Goal: Information Seeking & Learning: Learn about a topic

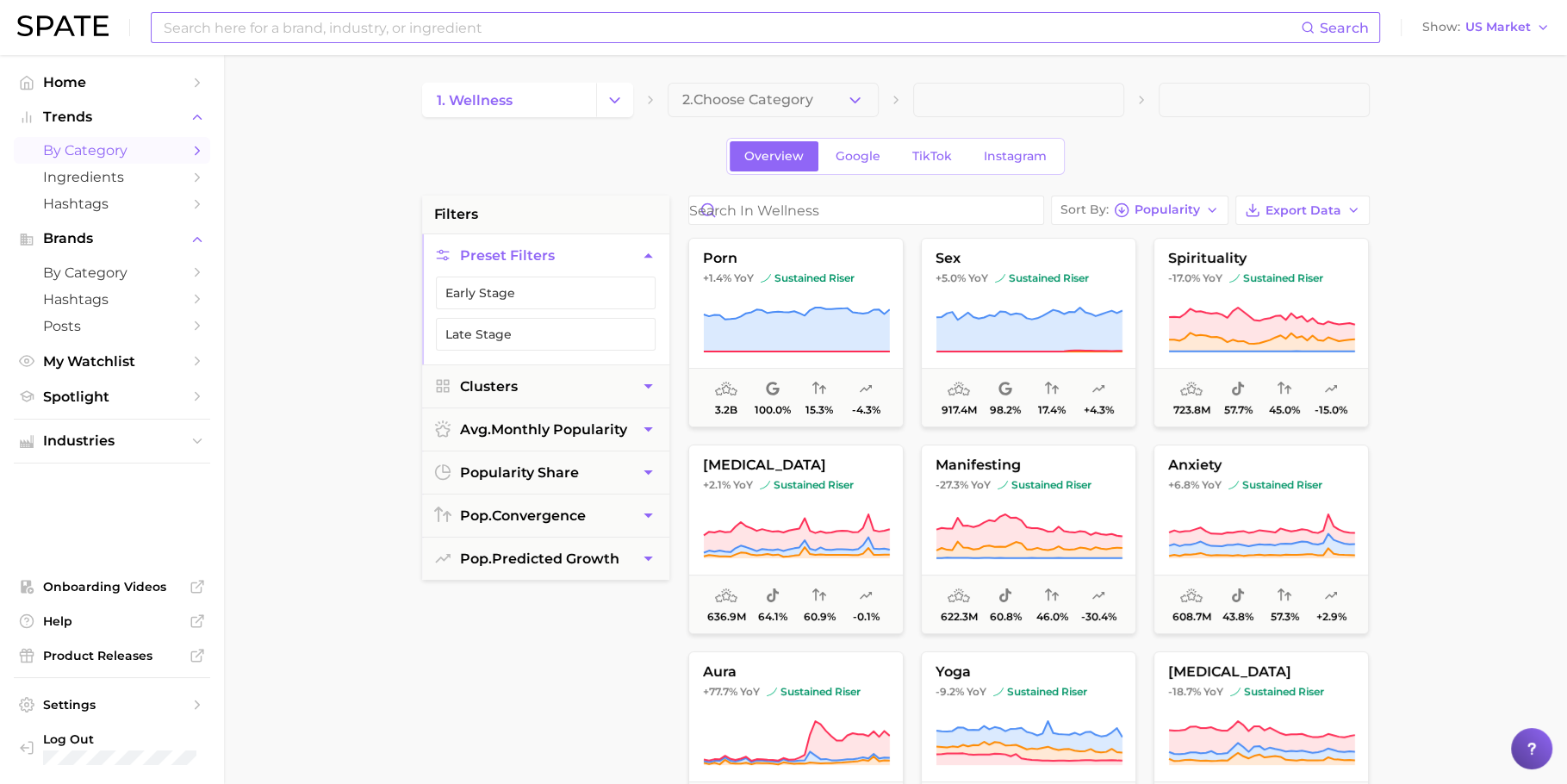
click at [728, 22] on input at bounding box center [731, 28] width 1139 height 29
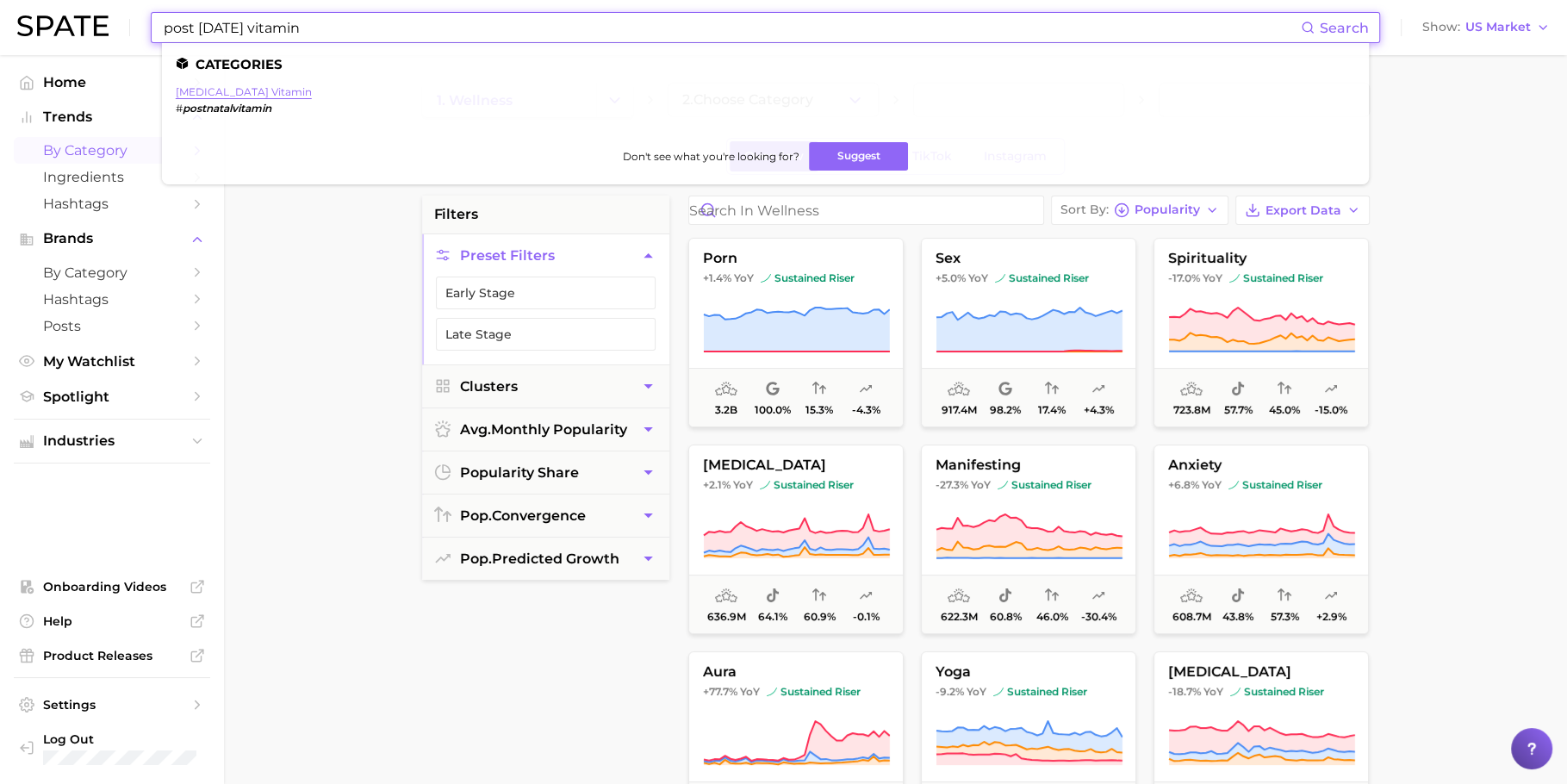
type input "post [DATE] vitamin"
click at [205, 93] on link "[MEDICAL_DATA] vitamin" at bounding box center [244, 91] width 136 height 13
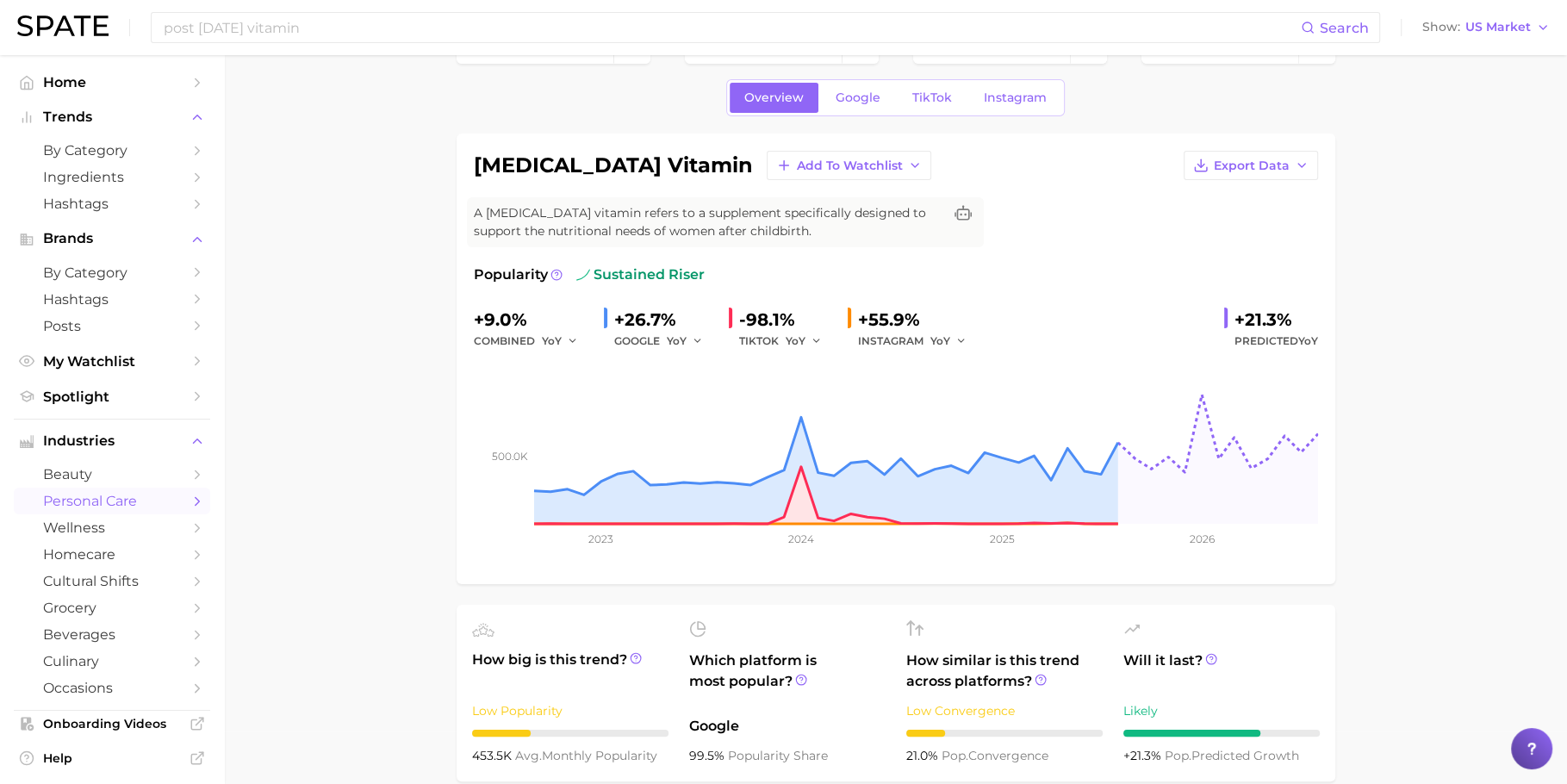
scroll to position [59, 0]
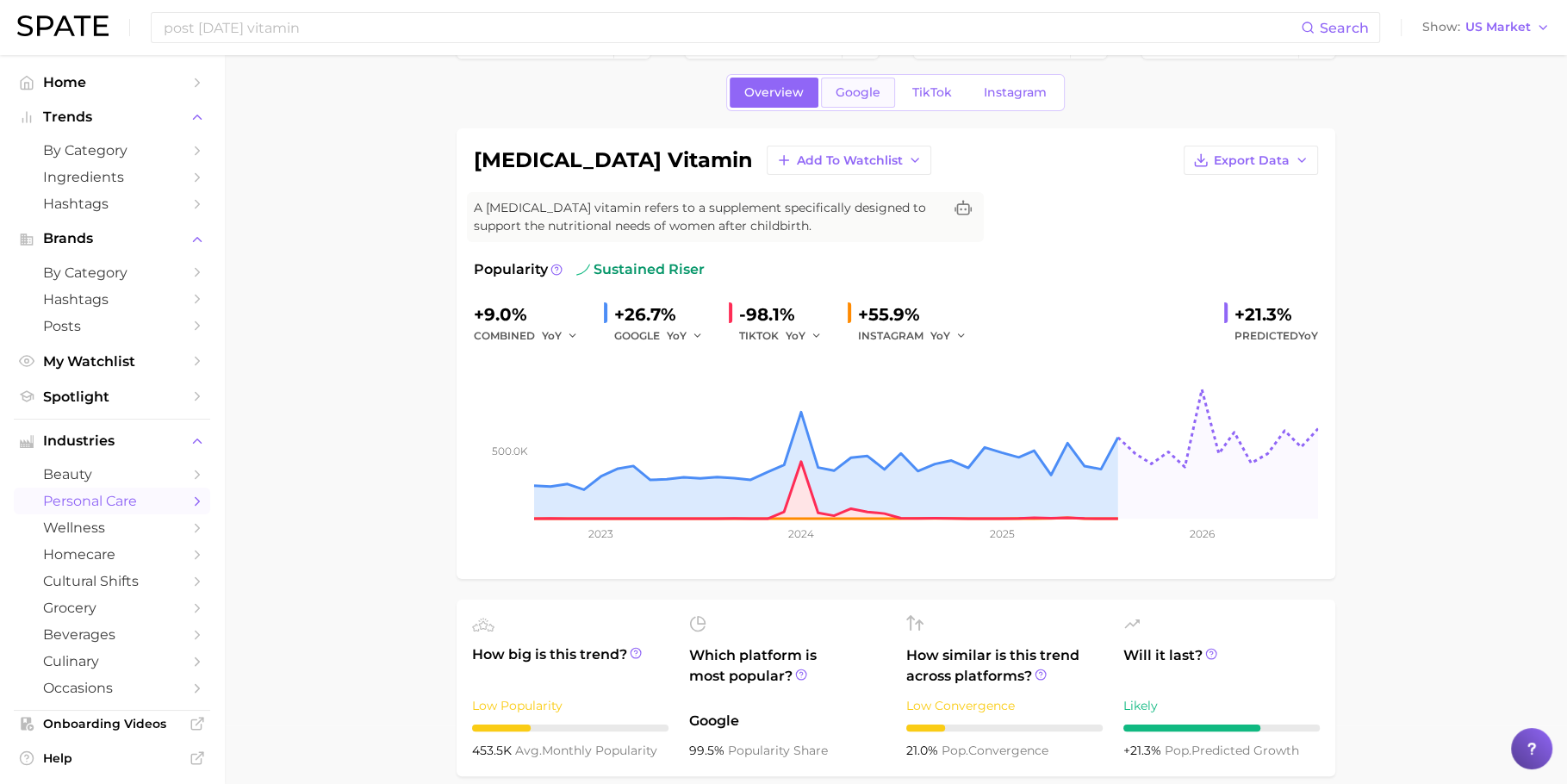
click at [840, 99] on link "Google" at bounding box center [857, 92] width 74 height 30
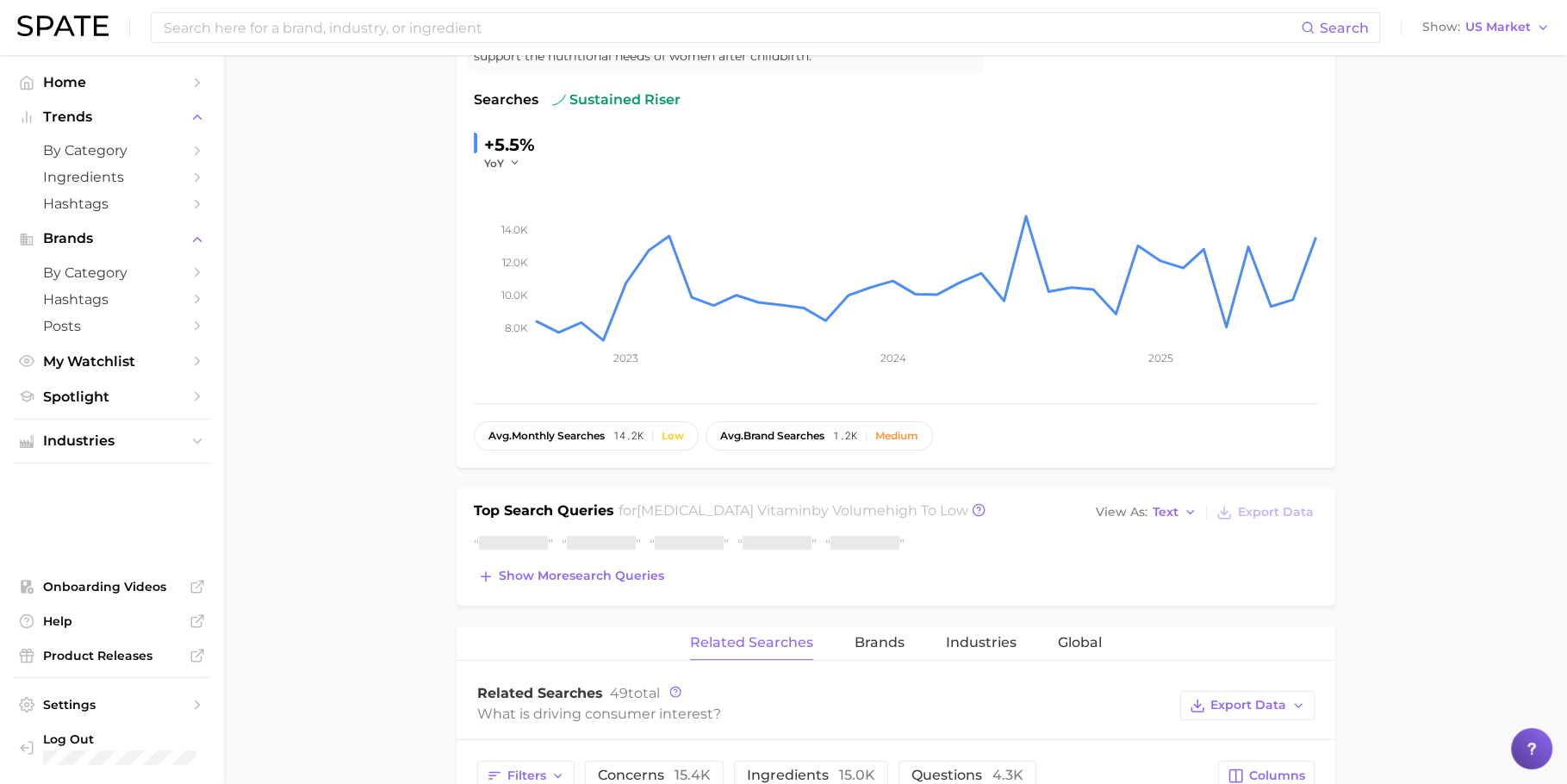
scroll to position [333, 0]
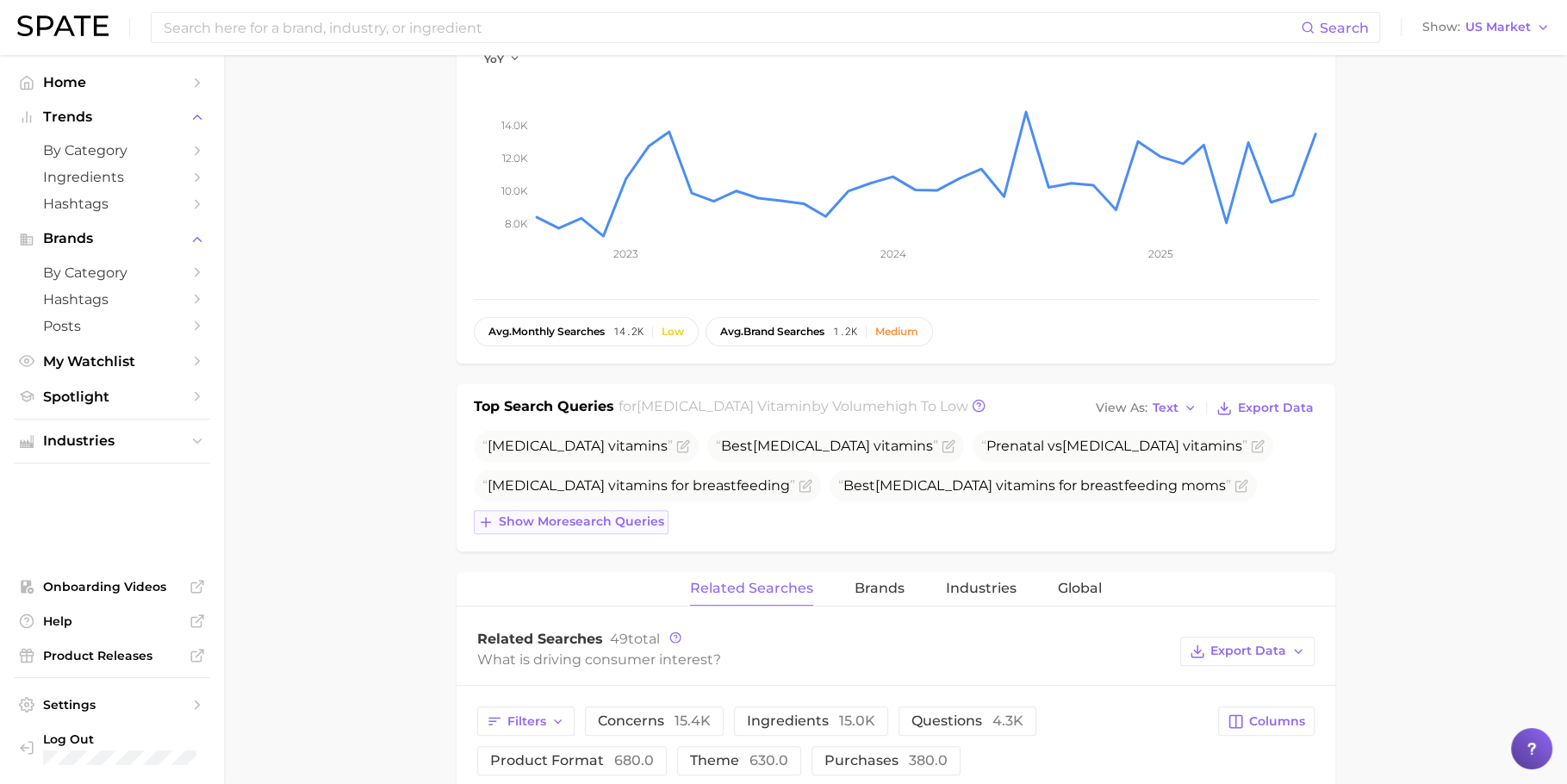
click at [550, 514] on span "Show more search queries" at bounding box center [582, 521] width 166 height 15
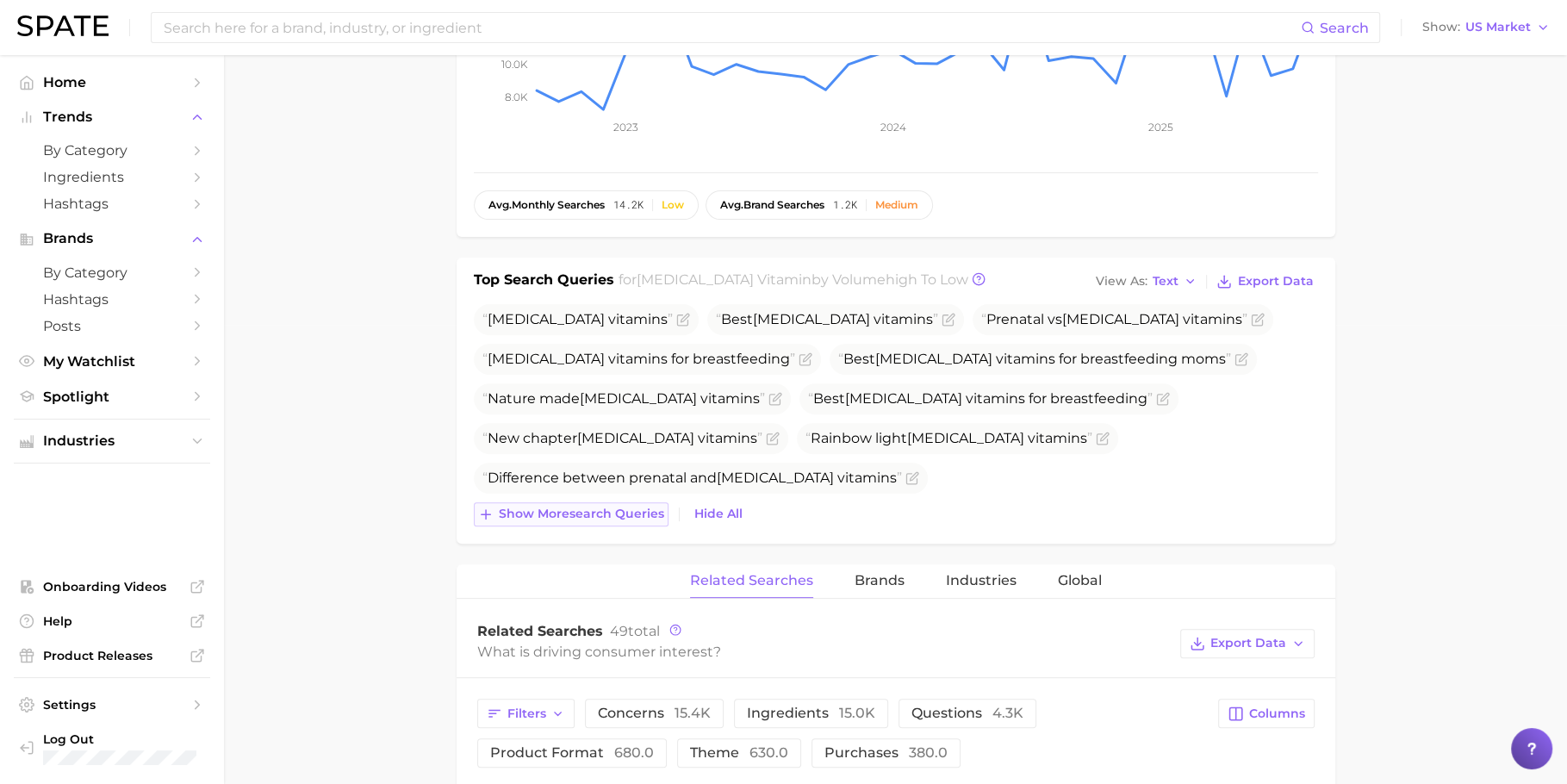
click at [549, 515] on span "Show more search queries" at bounding box center [582, 513] width 166 height 15
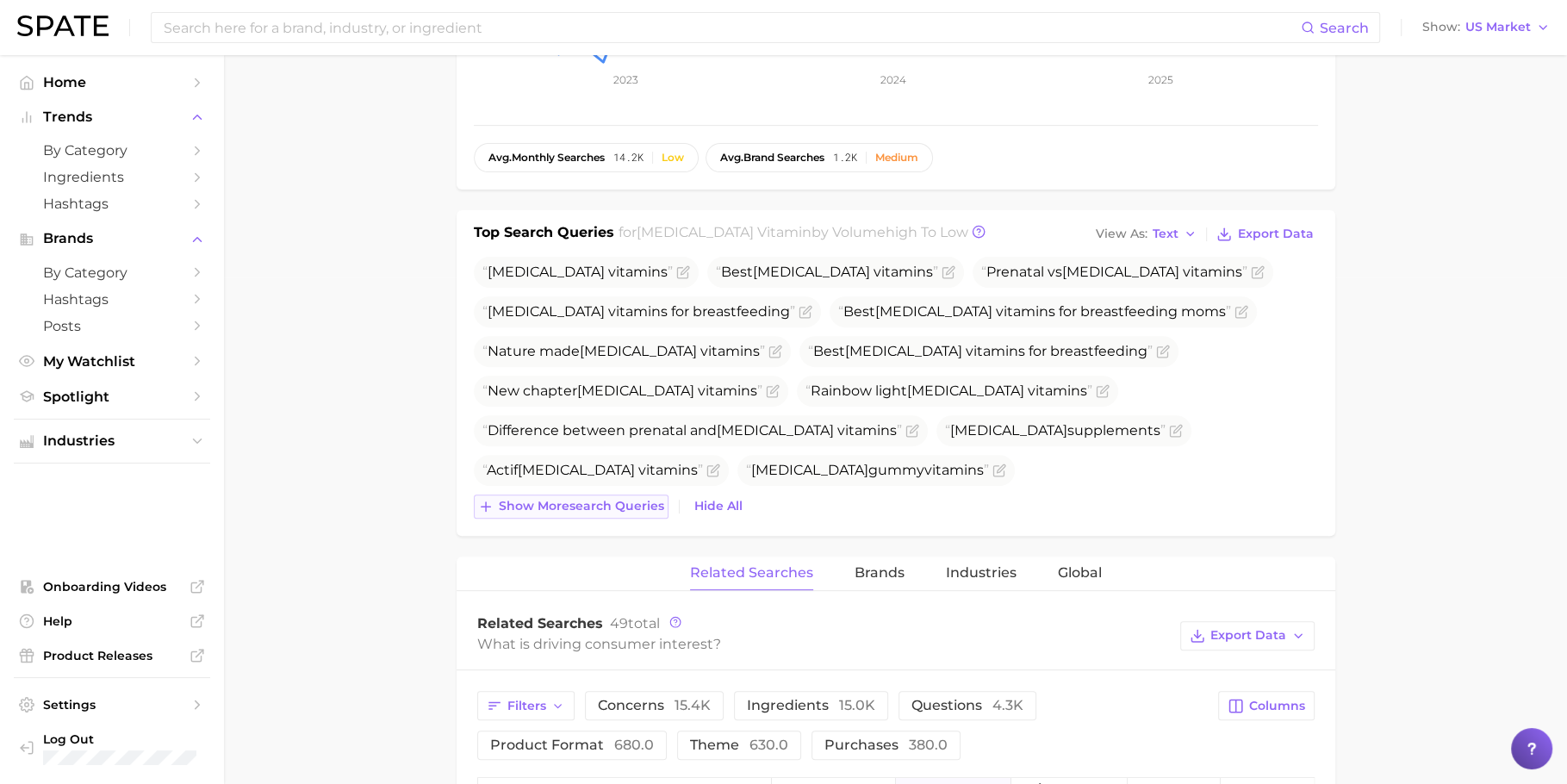
scroll to position [509, 0]
click at [562, 502] on span "Show more search queries" at bounding box center [582, 502] width 166 height 15
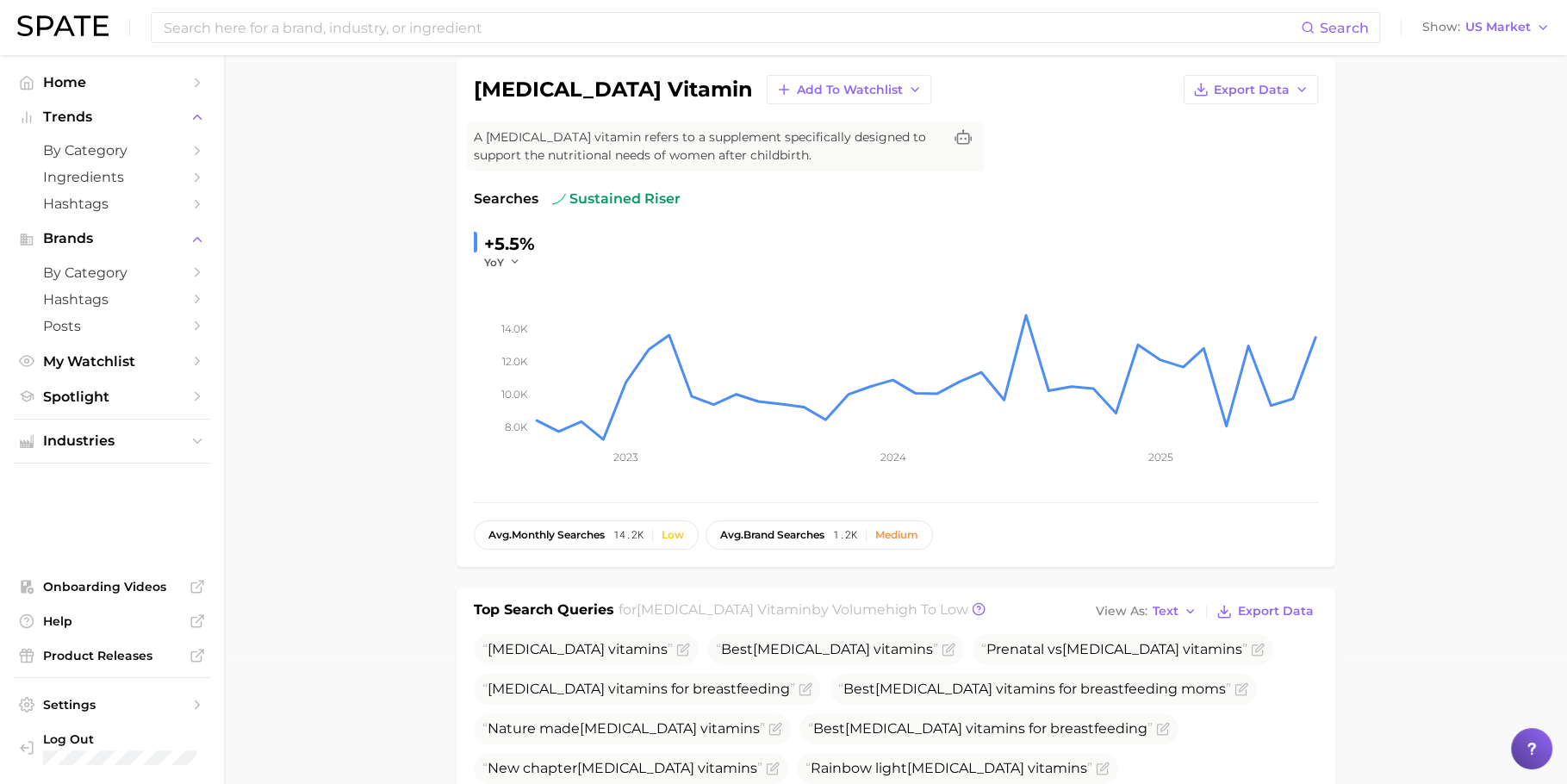
scroll to position [0, 0]
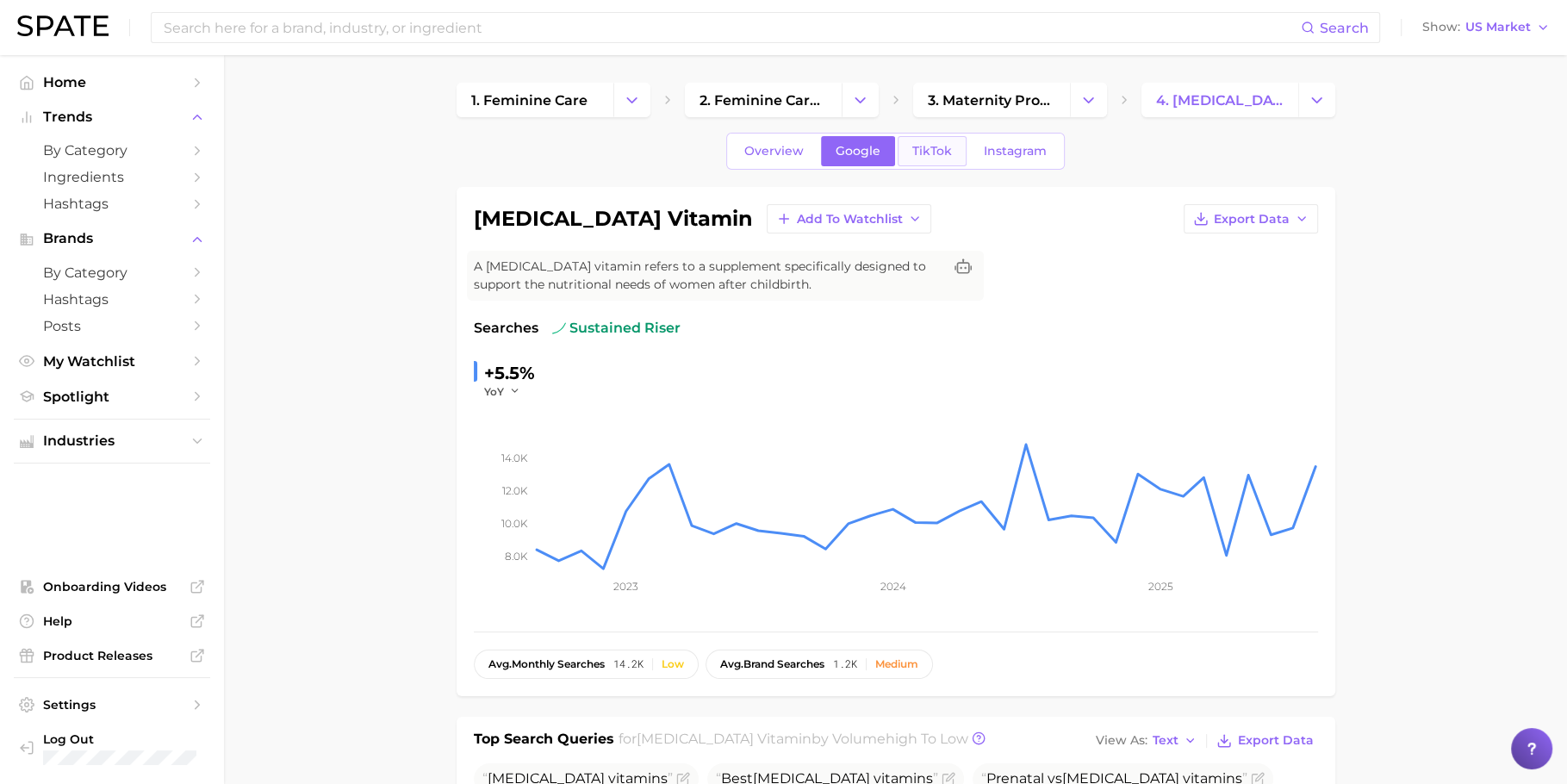
click at [928, 152] on span "TikTok" at bounding box center [933, 151] width 40 height 15
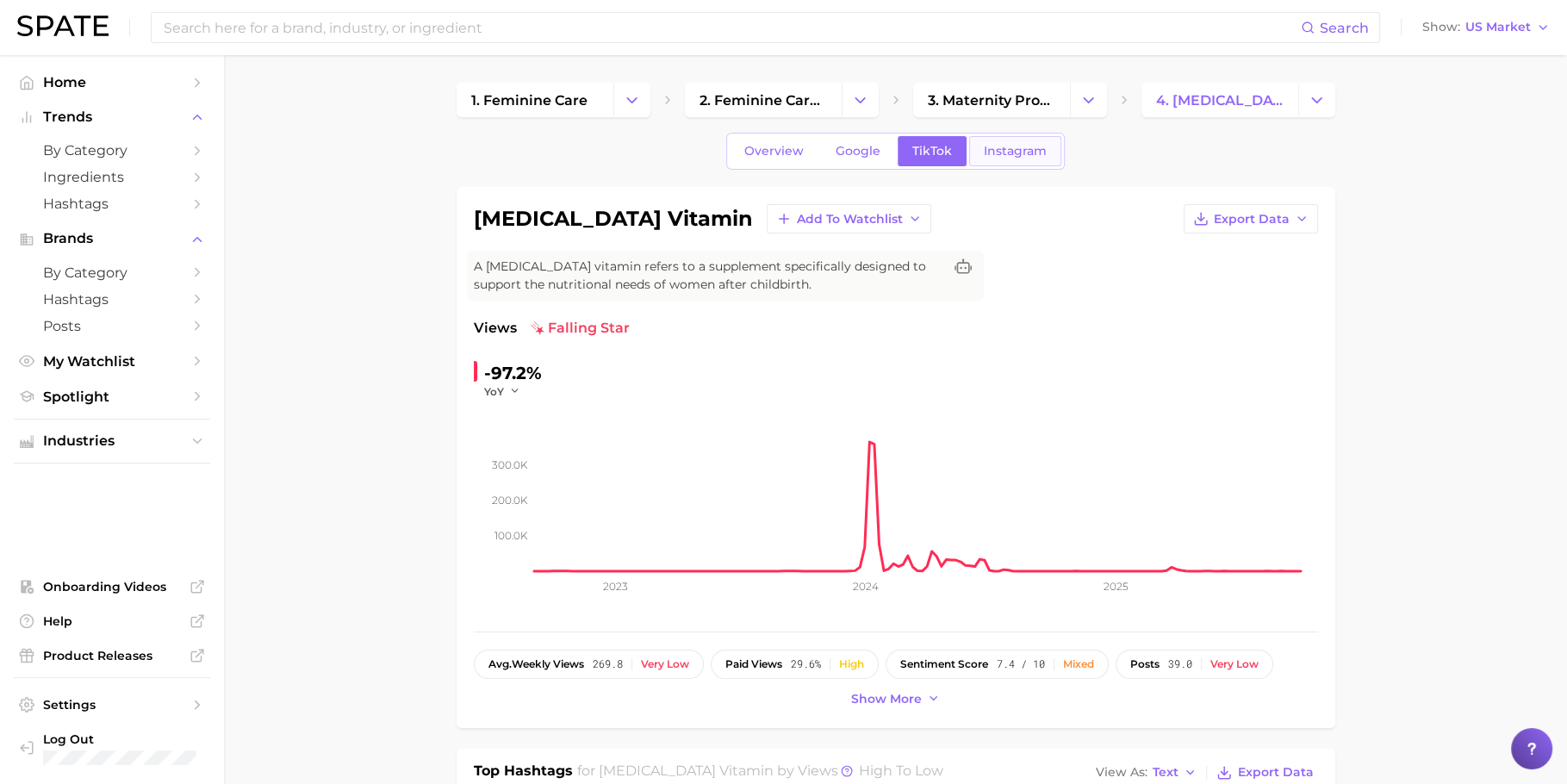
click at [998, 156] on span "Instagram" at bounding box center [1015, 151] width 63 height 15
